Goal: Information Seeking & Learning: Learn about a topic

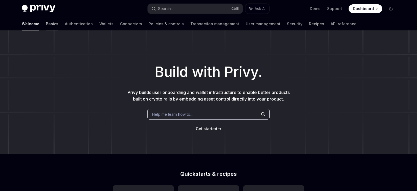
click at [46, 24] on link "Basics" at bounding box center [52, 23] width 12 height 13
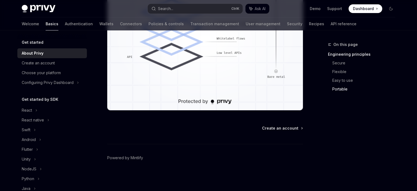
scroll to position [586, 0]
click at [62, 60] on div "Create an account" at bounding box center [53, 63] width 62 height 7
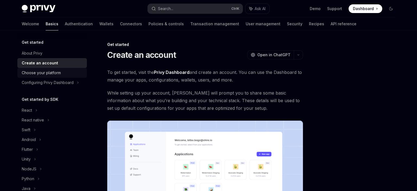
click at [59, 73] on div "Choose your platform" at bounding box center [41, 72] width 39 height 7
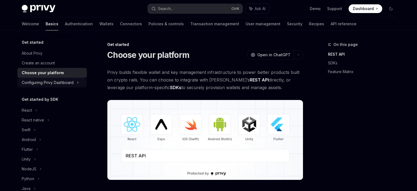
click at [53, 84] on div "Configuring Privy Dashboard" at bounding box center [48, 82] width 52 height 7
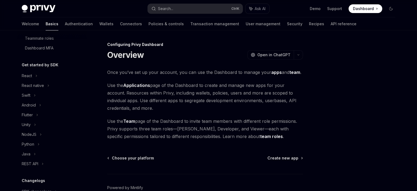
scroll to position [94, 0]
click at [62, 71] on div "React" at bounding box center [51, 75] width 69 height 10
type textarea "*"
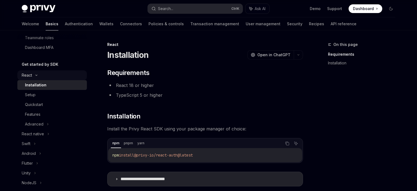
click at [43, 75] on div "React" at bounding box center [51, 75] width 69 height 10
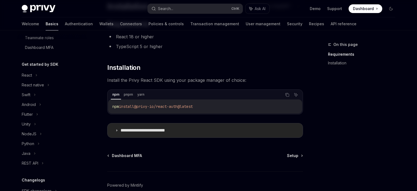
scroll to position [47, 0]
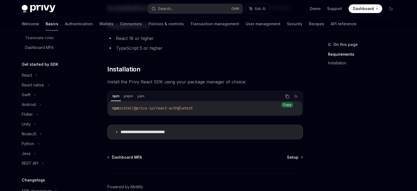
click at [289, 97] on button "Copy the contents from the code block" at bounding box center [286, 96] width 7 height 7
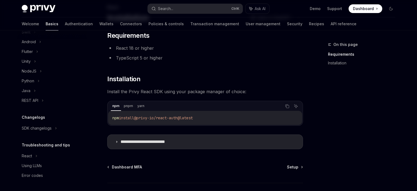
scroll to position [18, 0]
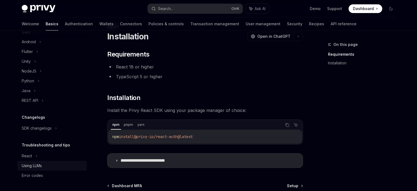
click at [44, 167] on div "Using LLMs" at bounding box center [53, 165] width 62 height 7
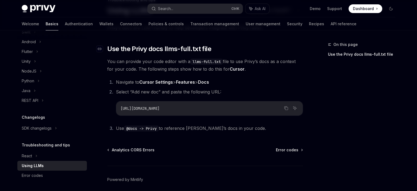
scroll to position [47, 0]
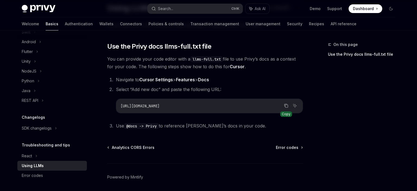
click at [285, 107] on icon "Copy the contents from the code block" at bounding box center [286, 106] width 3 height 3
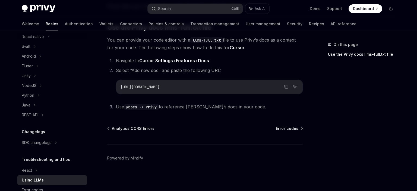
scroll to position [125, 0]
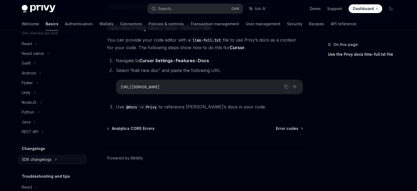
click at [32, 47] on div "SDK changelogs" at bounding box center [27, 43] width 10 height 7
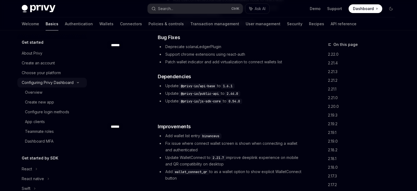
click at [77, 85] on div "Configuring Privy Dashboard" at bounding box center [51, 83] width 69 height 10
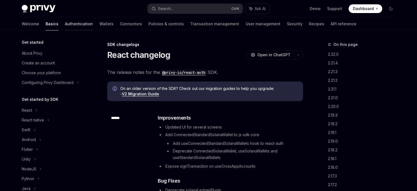
click at [65, 23] on link "Authentication" at bounding box center [79, 23] width 28 height 13
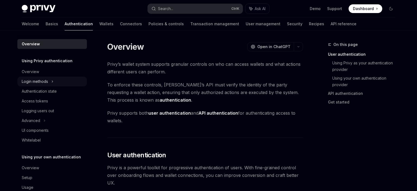
click at [73, 80] on div "Login methods" at bounding box center [51, 81] width 69 height 10
type textarea "*"
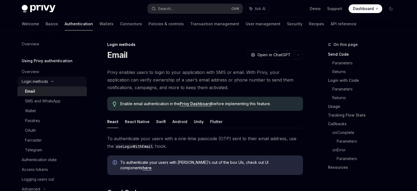
click at [56, 80] on icon at bounding box center [52, 81] width 7 height 2
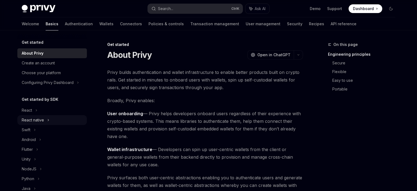
click at [27, 117] on div "React native" at bounding box center [51, 120] width 69 height 10
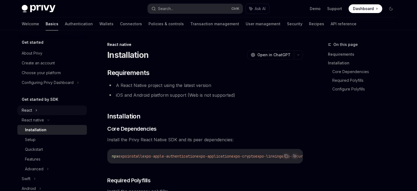
click at [28, 112] on div "React" at bounding box center [27, 110] width 10 height 7
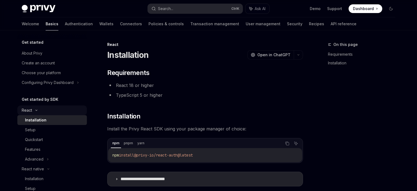
type textarea "*"
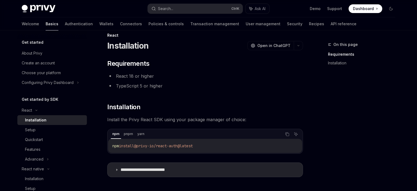
scroll to position [28, 0]
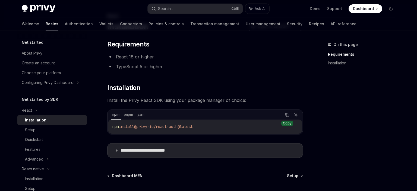
click at [287, 114] on icon "Copy the contents from the code block" at bounding box center [287, 115] width 4 height 4
